Goal: Task Accomplishment & Management: Manage account settings

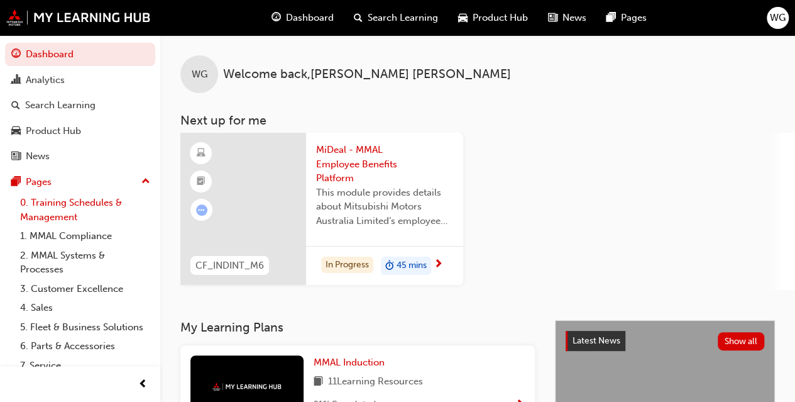
click at [57, 205] on link "0. Training Schedules & Management" at bounding box center [85, 209] width 140 height 33
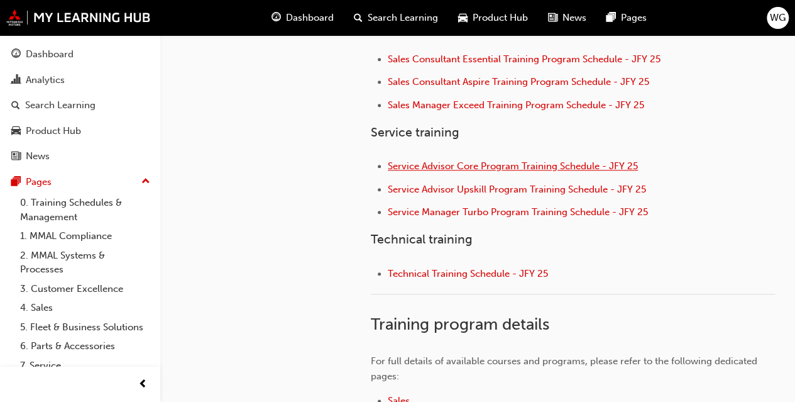
scroll to position [629, 0]
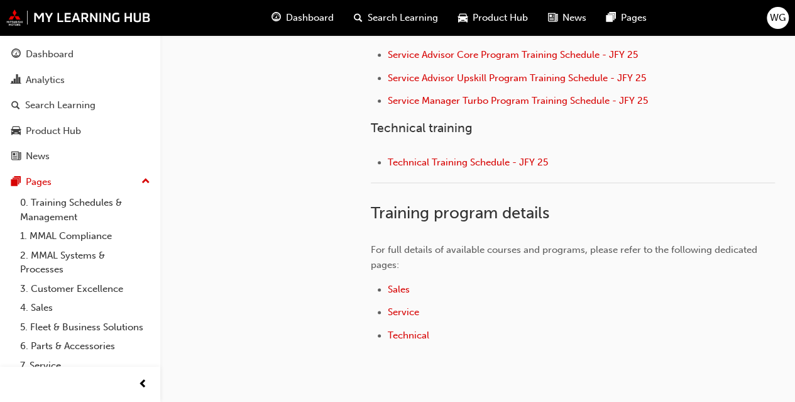
click at [446, 166] on li "Technical Training Schedule - JFY 25" at bounding box center [581, 164] width 387 height 18
click at [446, 164] on span "Technical Training Schedule - JFY 25" at bounding box center [468, 162] width 160 height 11
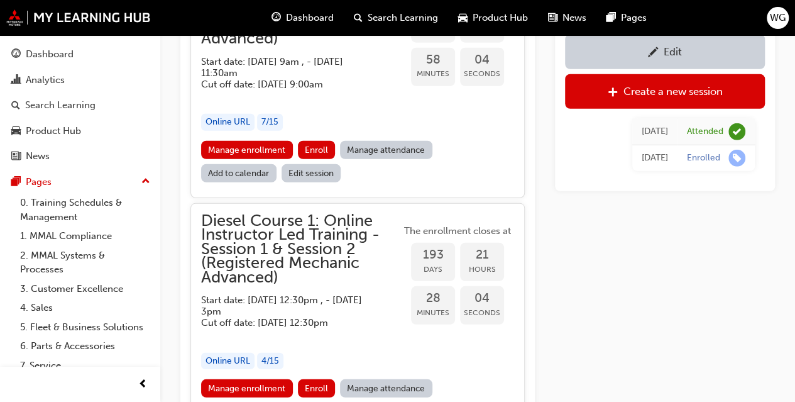
scroll to position [1798, 0]
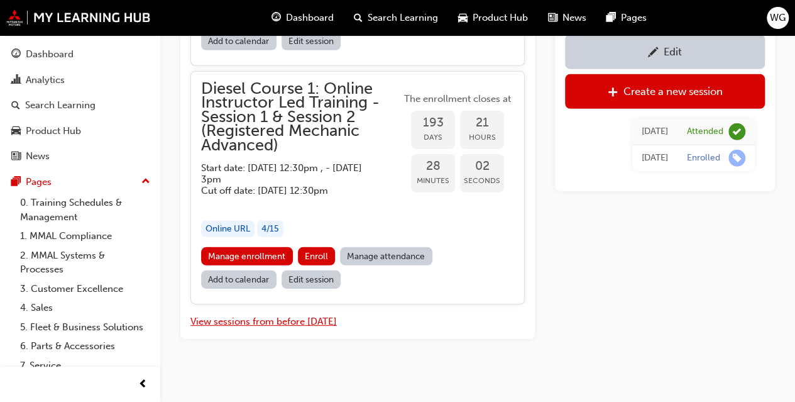
click at [260, 314] on button "View sessions from before today" at bounding box center [263, 321] width 146 height 14
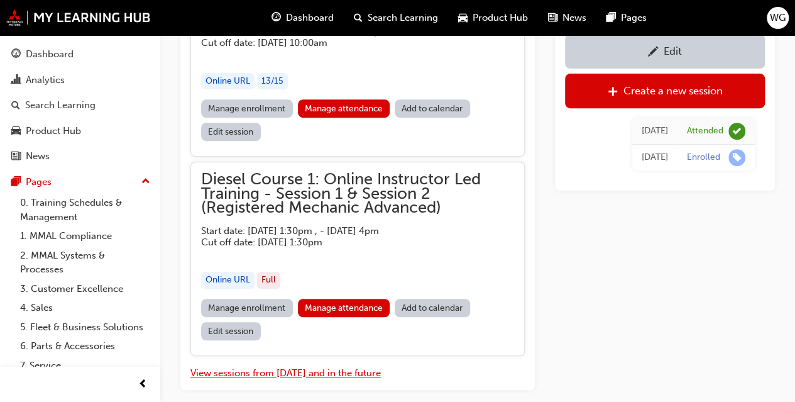
scroll to position [7377, 0]
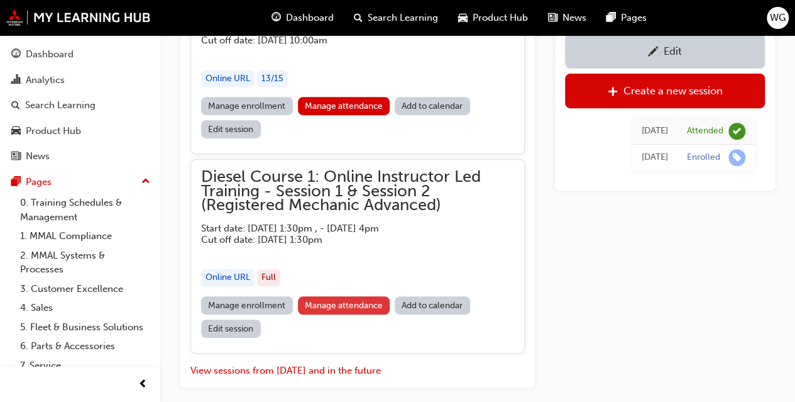
click at [335, 296] on link "Manage attendance" at bounding box center [344, 305] width 92 height 18
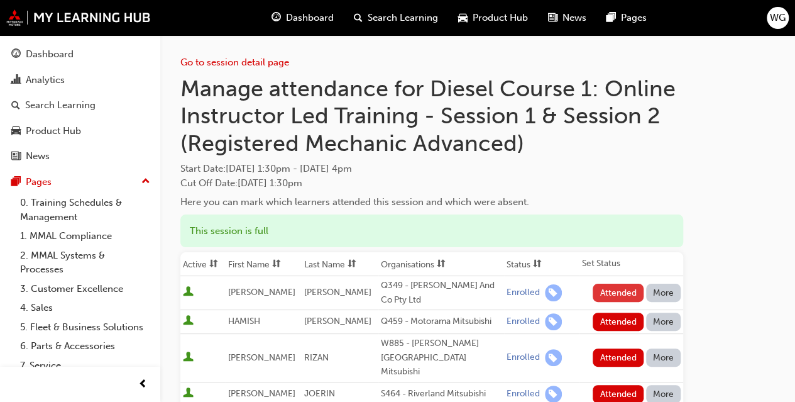
click at [618, 295] on button "Attended" at bounding box center [618, 292] width 51 height 18
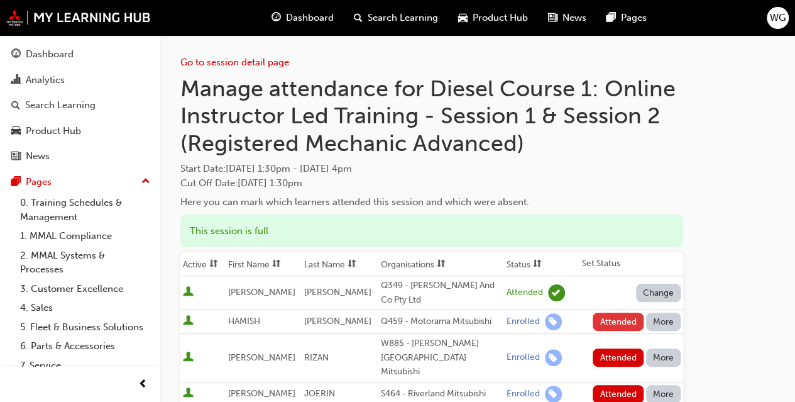
click at [619, 323] on button "Attended" at bounding box center [618, 321] width 51 height 18
click at [617, 351] on button "Attended" at bounding box center [618, 357] width 51 height 18
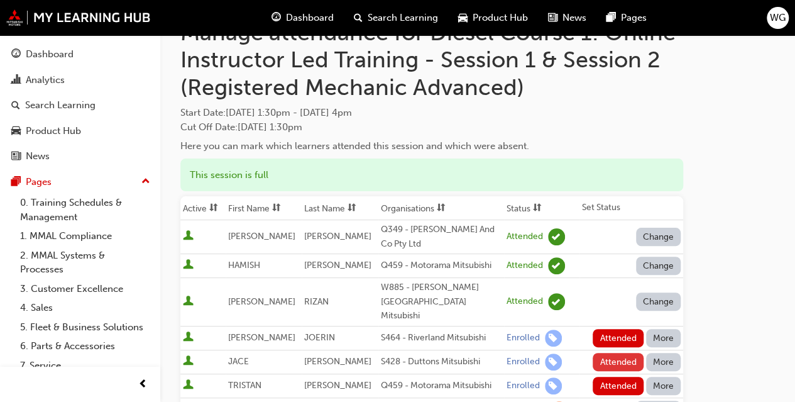
scroll to position [126, 0]
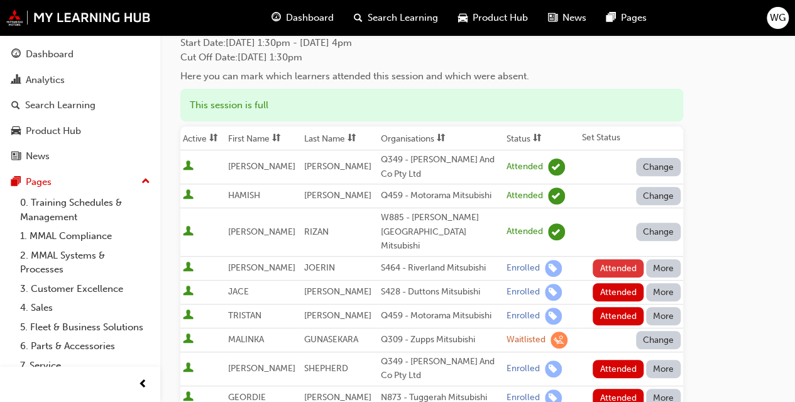
click at [624, 259] on button "Attended" at bounding box center [618, 268] width 51 height 18
click at [624, 283] on button "Attended" at bounding box center [618, 292] width 51 height 18
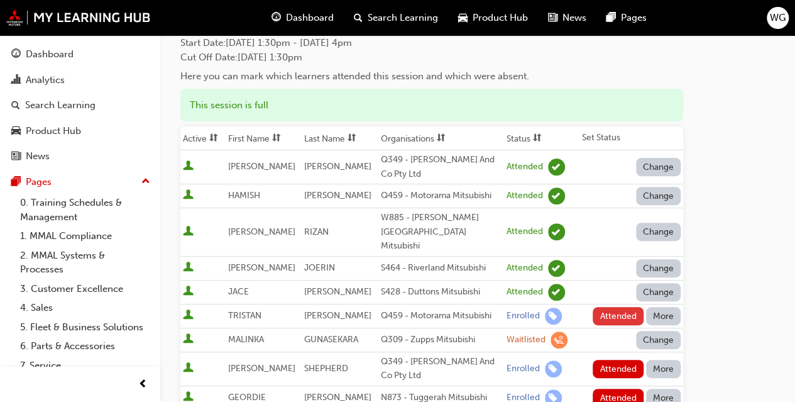
click at [623, 307] on button "Attended" at bounding box center [618, 316] width 51 height 18
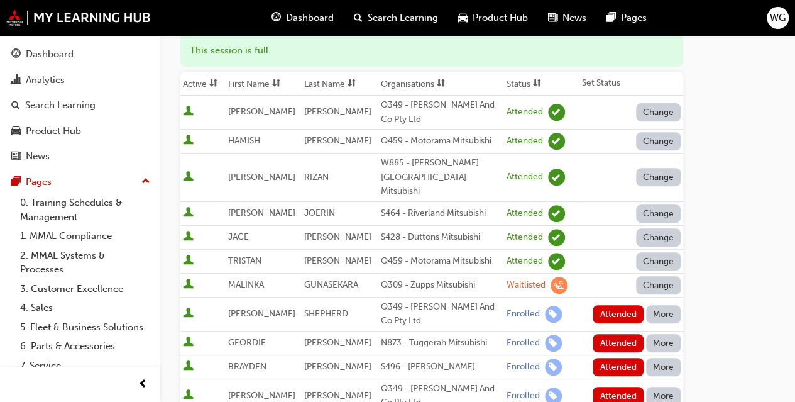
scroll to position [251, 0]
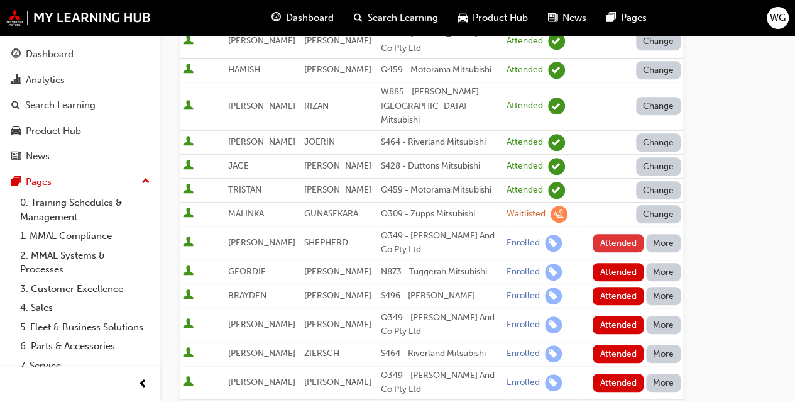
click at [611, 234] on button "Attended" at bounding box center [618, 243] width 51 height 18
click at [620, 263] on button "Attended" at bounding box center [618, 272] width 51 height 18
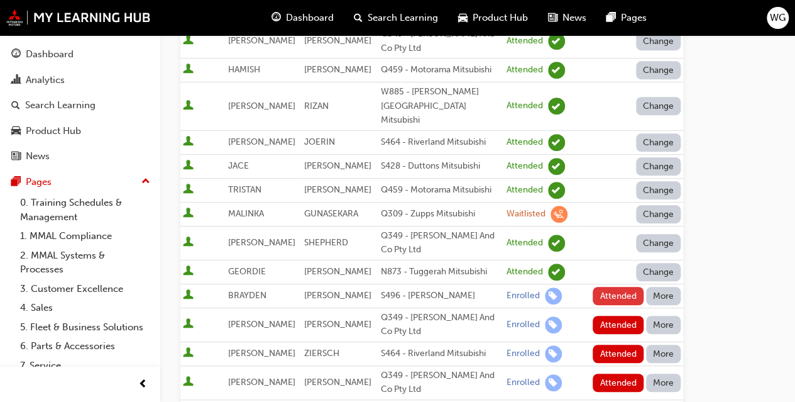
click at [621, 287] on button "Attended" at bounding box center [618, 296] width 51 height 18
click at [620, 316] on button "Attended" at bounding box center [618, 325] width 51 height 18
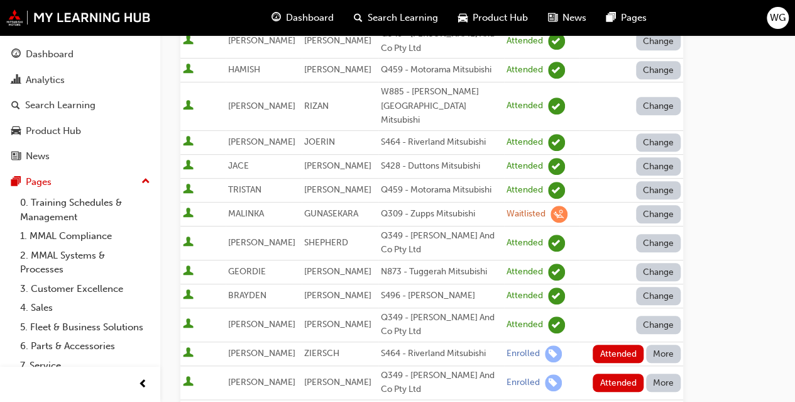
click at [616, 347] on td "Attended More" at bounding box center [632, 353] width 104 height 24
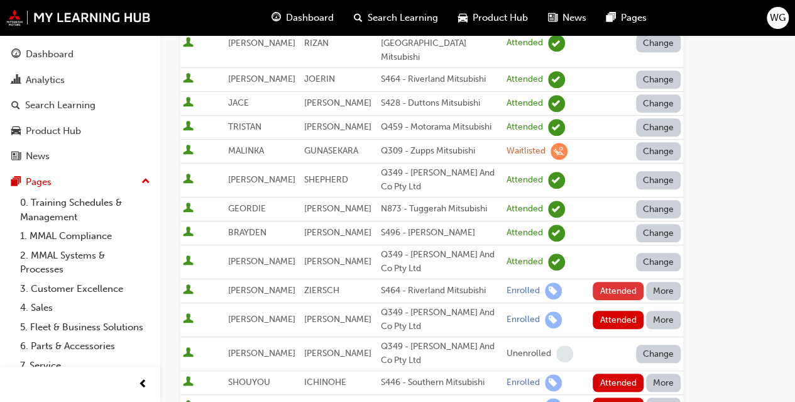
click at [614, 282] on button "Attended" at bounding box center [618, 291] width 51 height 18
click at [618, 310] on button "Attended" at bounding box center [618, 319] width 51 height 18
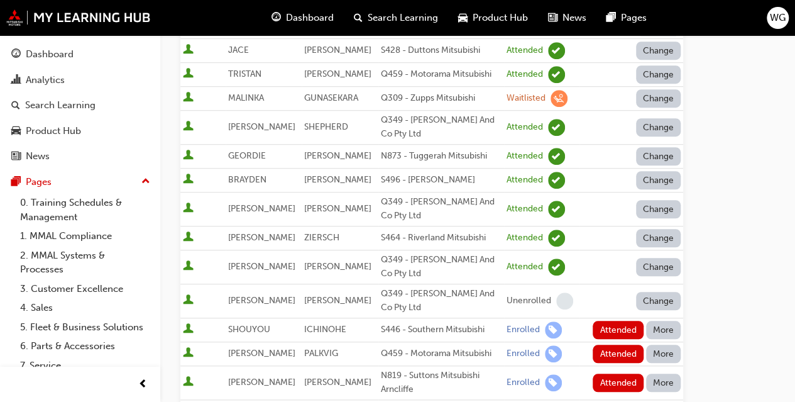
scroll to position [440, 0]
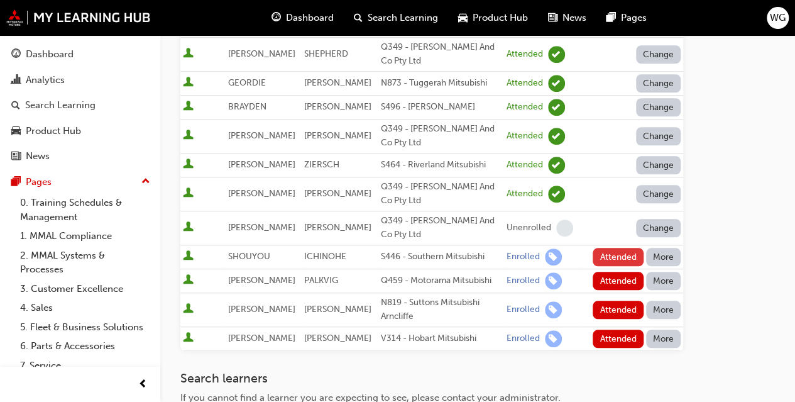
click at [610, 248] on button "Attended" at bounding box center [618, 257] width 51 height 18
click at [611, 272] on button "Attended" at bounding box center [618, 281] width 51 height 18
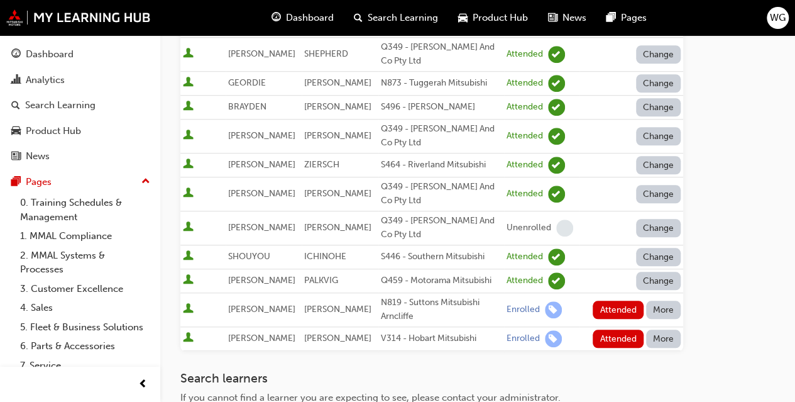
click at [673, 300] on button "More" at bounding box center [663, 309] width 35 height 18
click at [653, 319] on div "Absent" at bounding box center [645, 321] width 30 height 14
click at [665, 329] on button "More" at bounding box center [663, 338] width 35 height 18
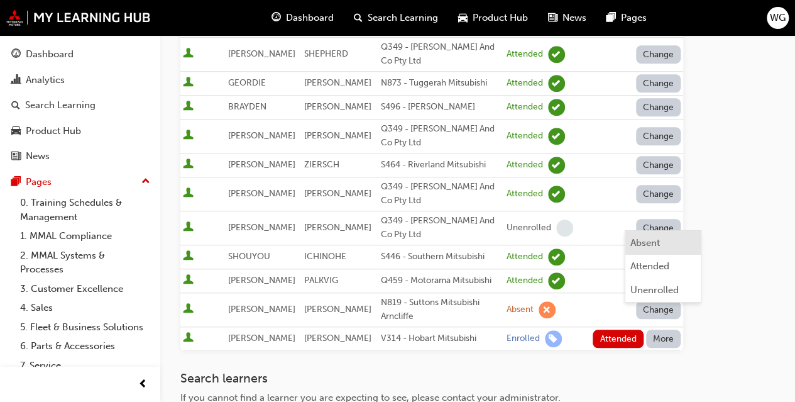
click at [646, 247] on div "Absent" at bounding box center [645, 243] width 30 height 14
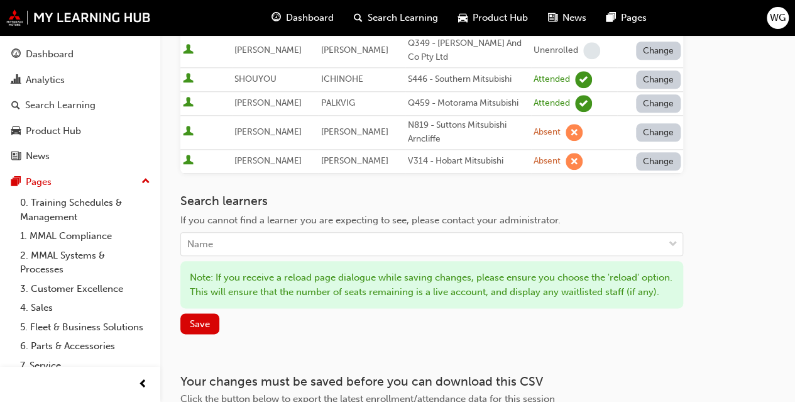
scroll to position [629, 0]
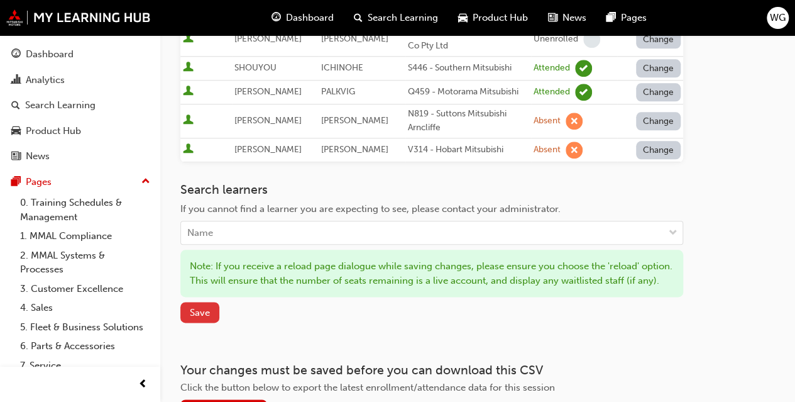
click at [200, 310] on span "Save" at bounding box center [200, 312] width 20 height 11
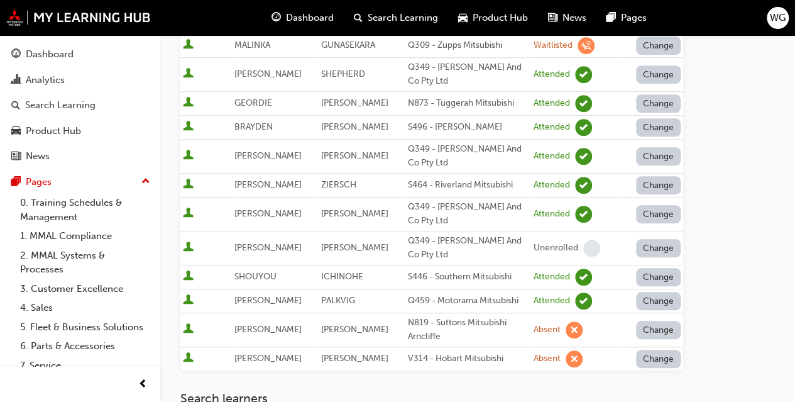
scroll to position [251, 0]
